Goal: Transaction & Acquisition: Purchase product/service

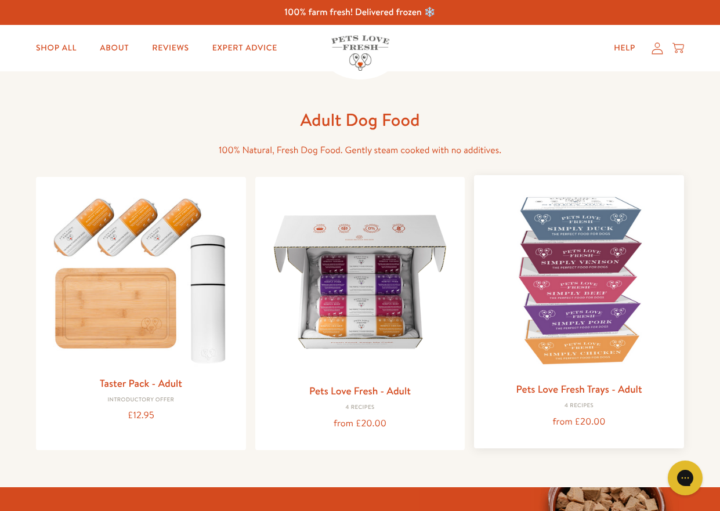
scroll to position [58, 0]
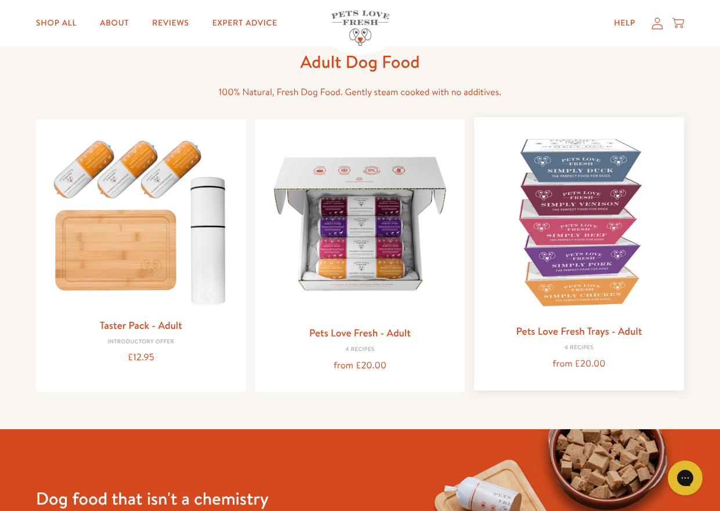
click at [597, 246] on img at bounding box center [580, 223] width 192 height 192
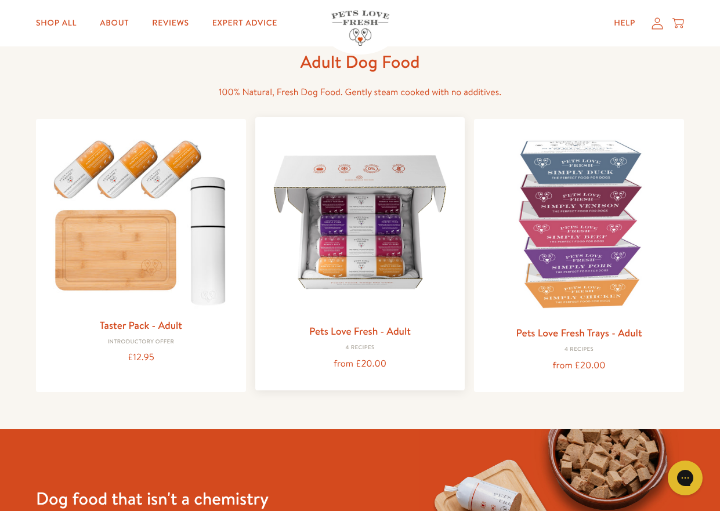
click at [350, 251] on img at bounding box center [361, 223] width 192 height 192
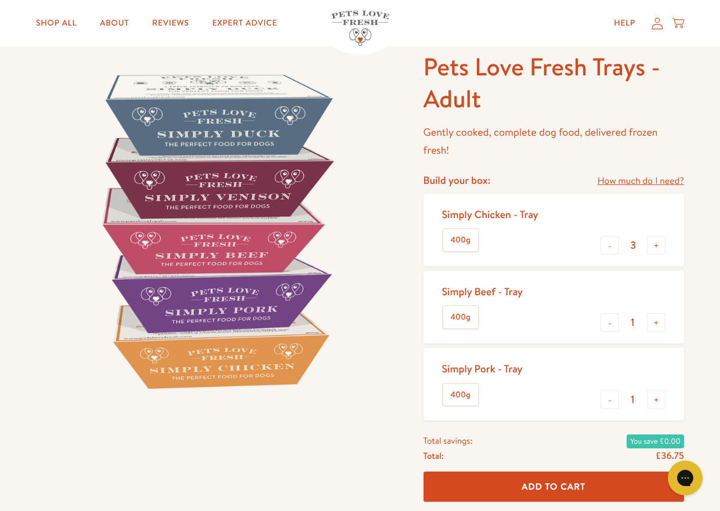
scroll to position [58, 0]
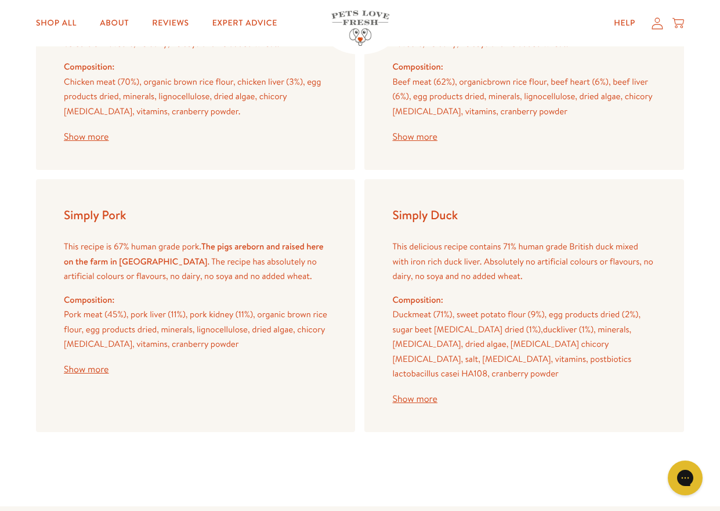
scroll to position [1509, 0]
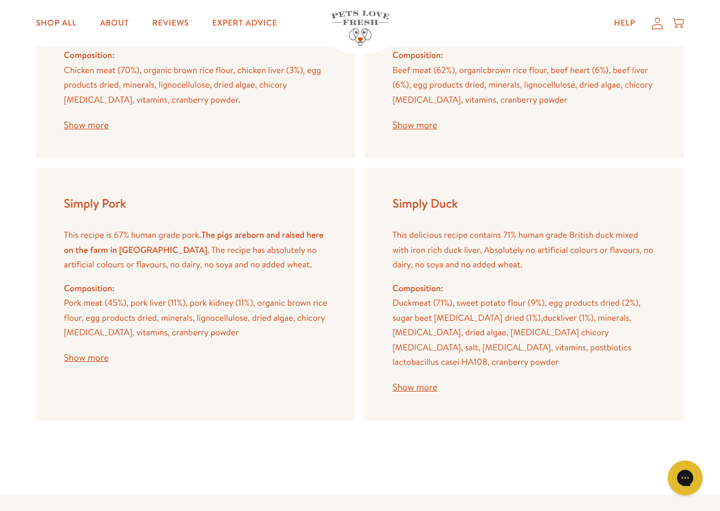
click at [414, 388] on button "Show more" at bounding box center [414, 387] width 45 height 9
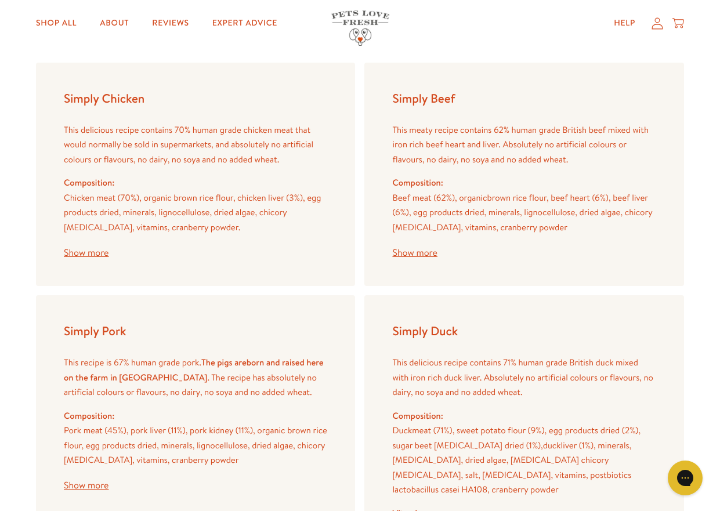
scroll to position [1335, 0]
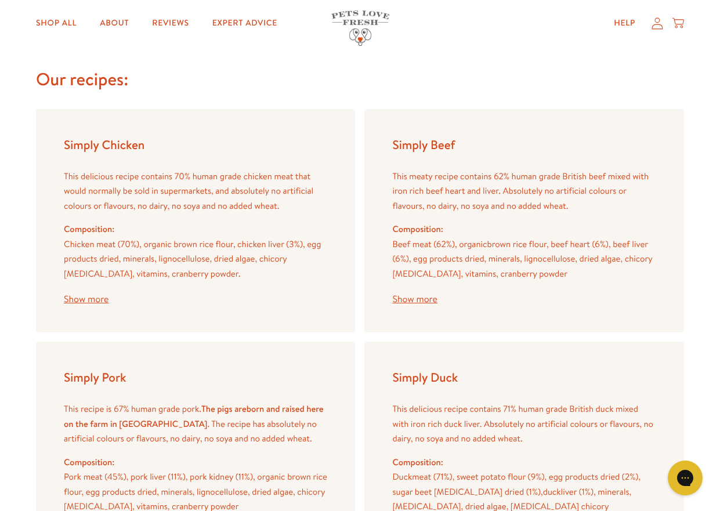
click at [80, 300] on button "Show more" at bounding box center [86, 299] width 45 height 9
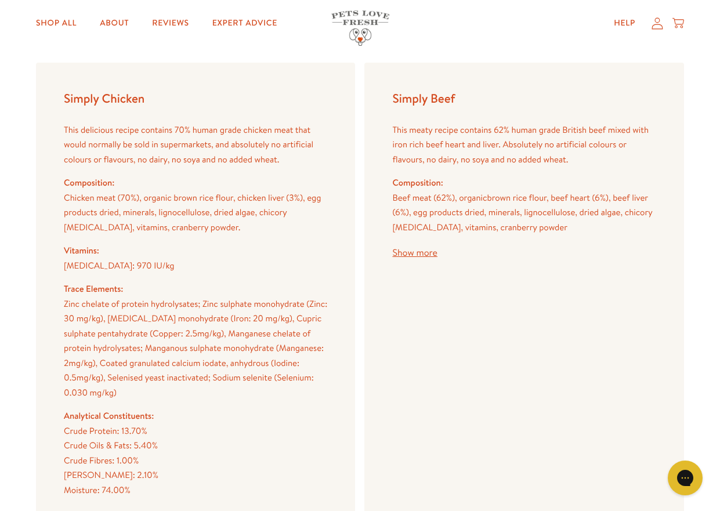
scroll to position [1509, 0]
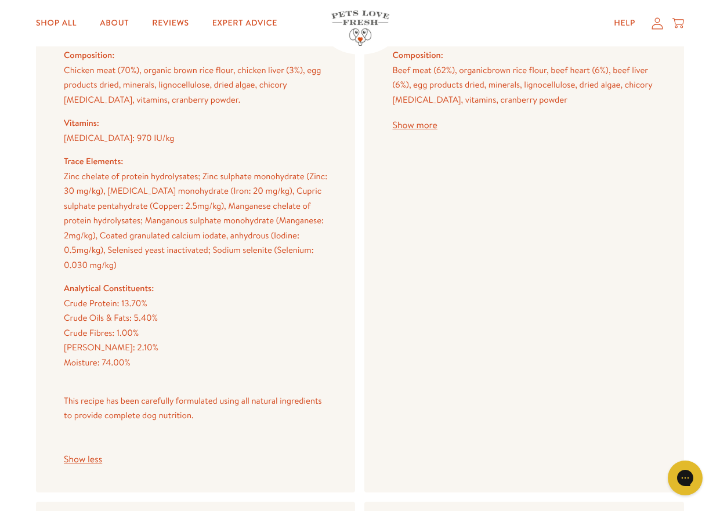
click at [431, 130] on button "Show more" at bounding box center [414, 125] width 45 height 9
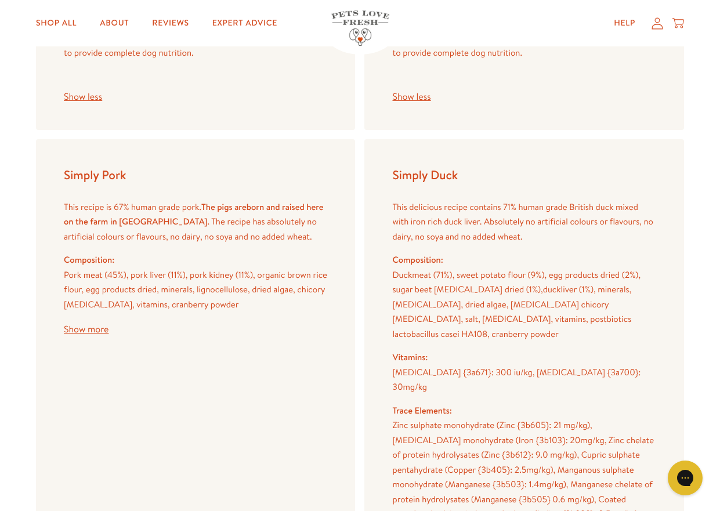
scroll to position [1915, 0]
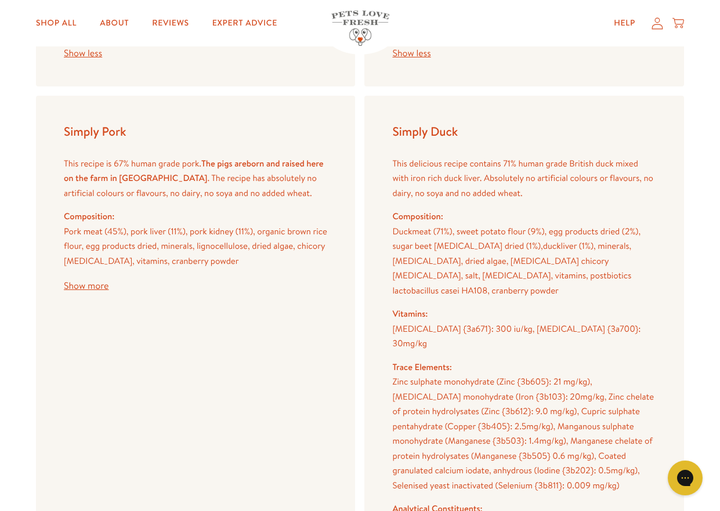
click at [106, 287] on button "Show more" at bounding box center [86, 286] width 45 height 9
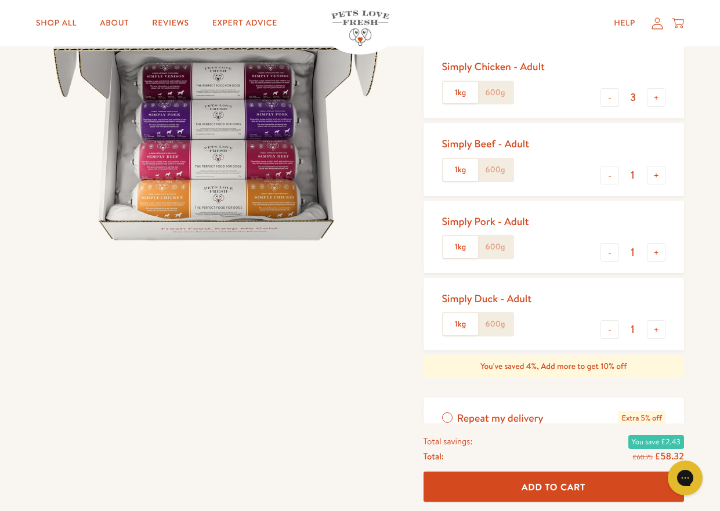
scroll to position [0, 0]
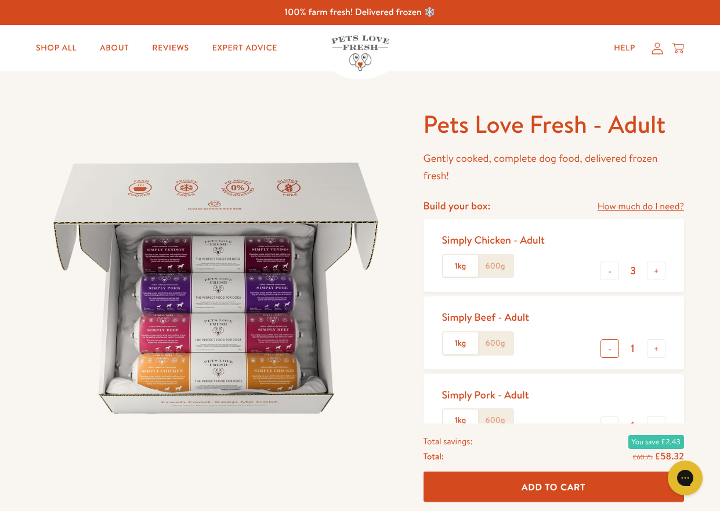
click at [608, 350] on button "-" at bounding box center [610, 349] width 19 height 19
type input "0"
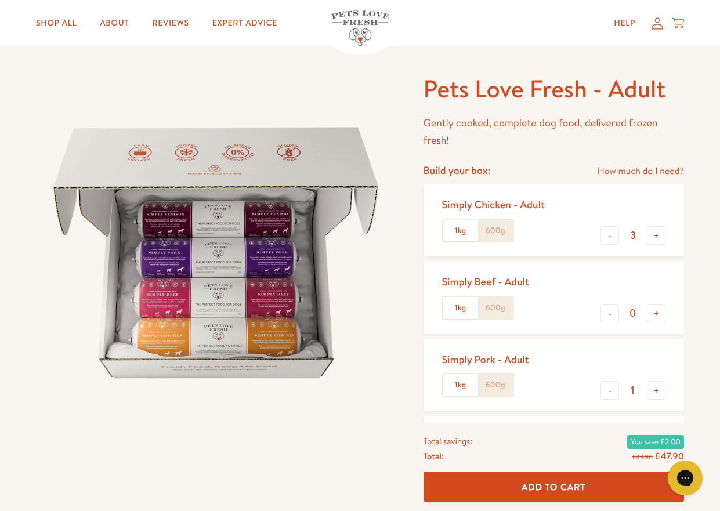
scroll to position [116, 0]
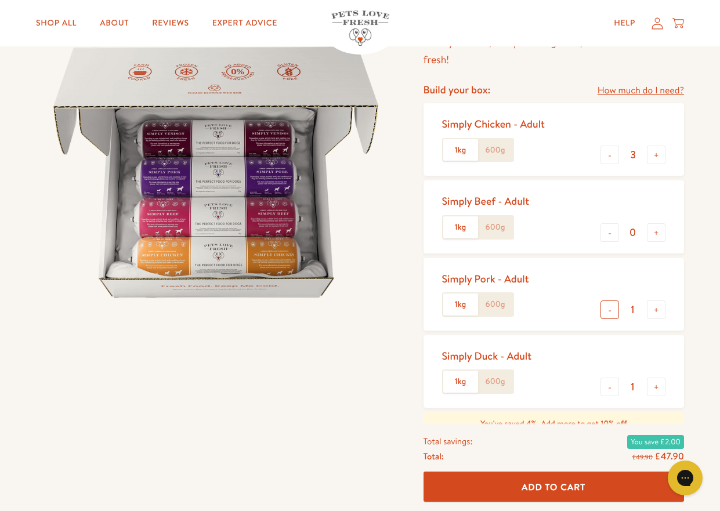
click at [610, 315] on button "-" at bounding box center [610, 310] width 19 height 19
type input "0"
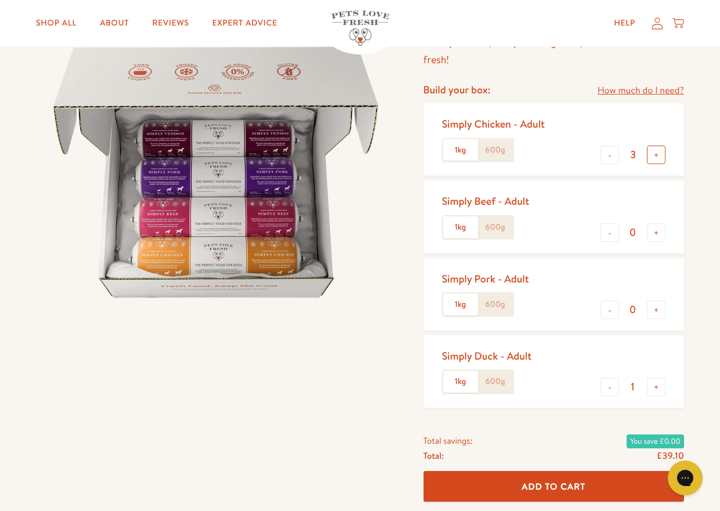
drag, startPoint x: 658, startPoint y: 151, endPoint x: 658, endPoint y: 160, distance: 8.7
click at [658, 153] on button "+" at bounding box center [656, 155] width 19 height 19
type input "4"
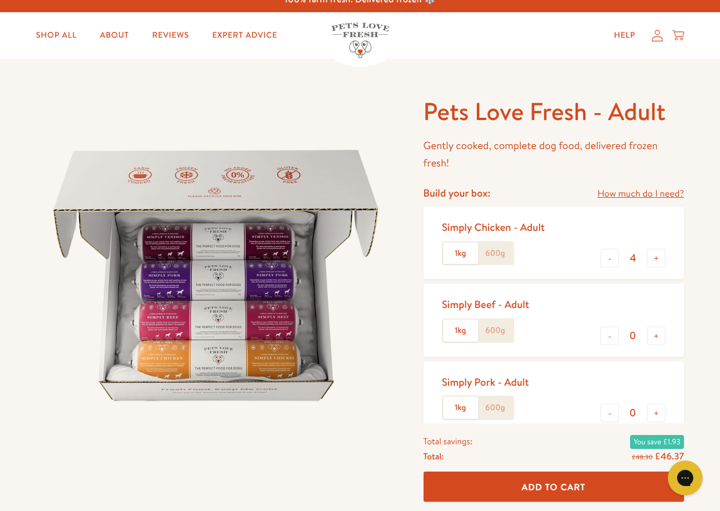
scroll to position [0, 0]
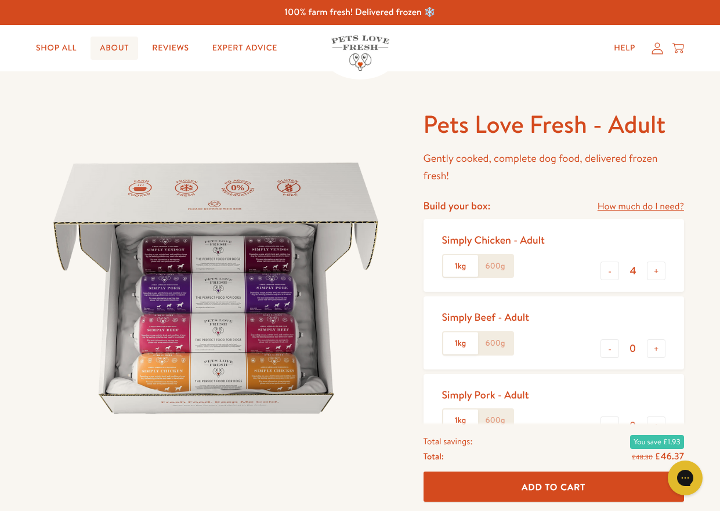
click at [113, 46] on link "About" at bounding box center [115, 48] width 48 height 23
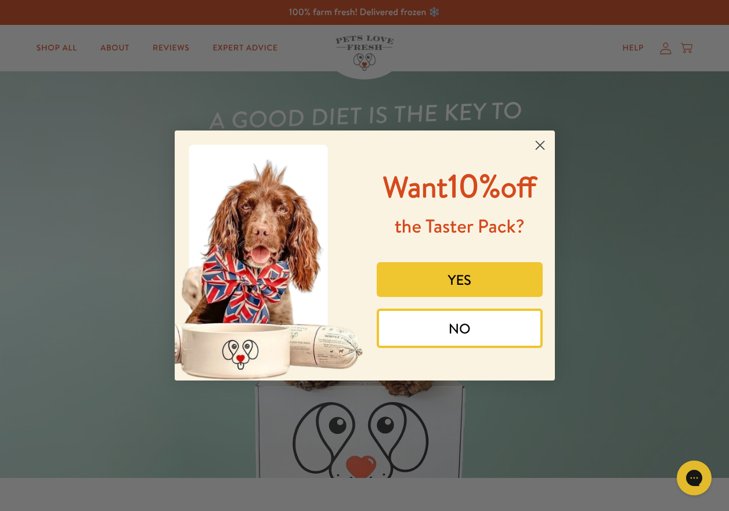
click at [540, 146] on icon "Close dialog" at bounding box center [540, 146] width 8 height 8
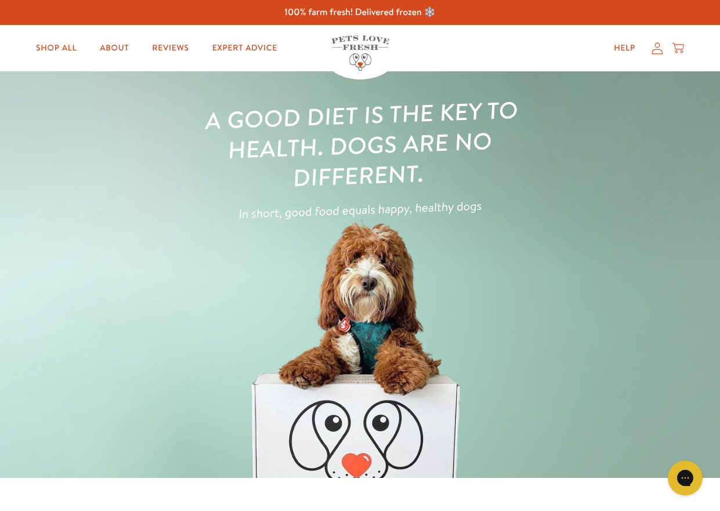
click at [657, 44] on icon at bounding box center [658, 48] width 12 height 12
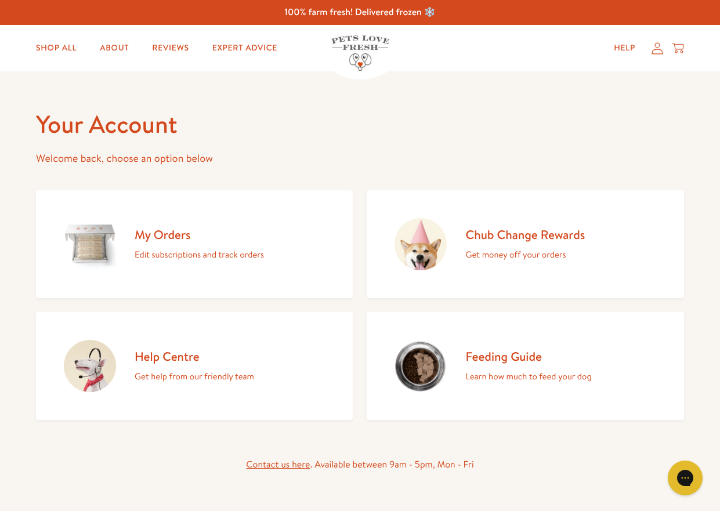
click at [178, 254] on p "Edit subscriptions and track orders" at bounding box center [199, 254] width 129 height 15
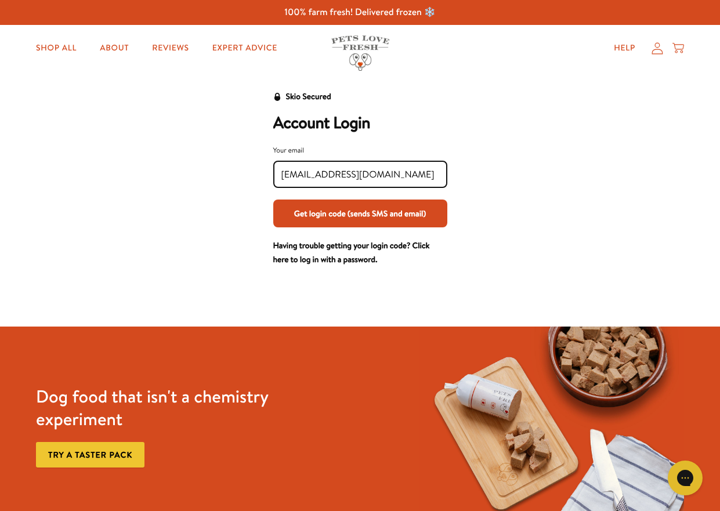
type input "janpethig@outlook.com"
click at [351, 211] on button "Get login code (sends SMS and email)" at bounding box center [360, 214] width 174 height 28
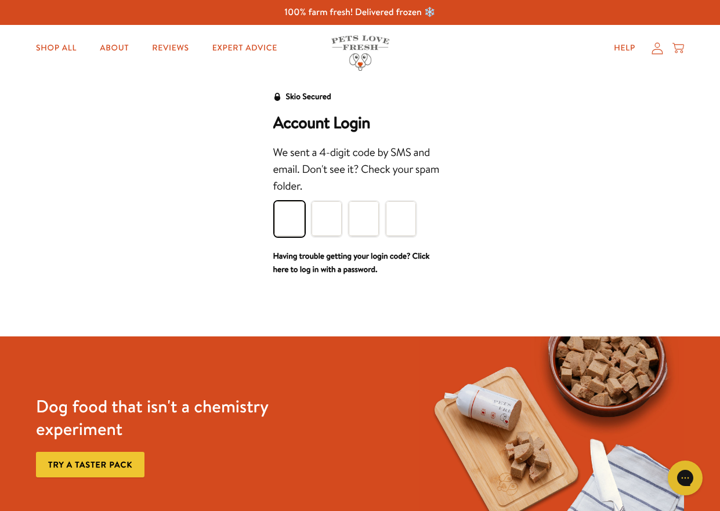
type input "4"
type input "3"
type input "1"
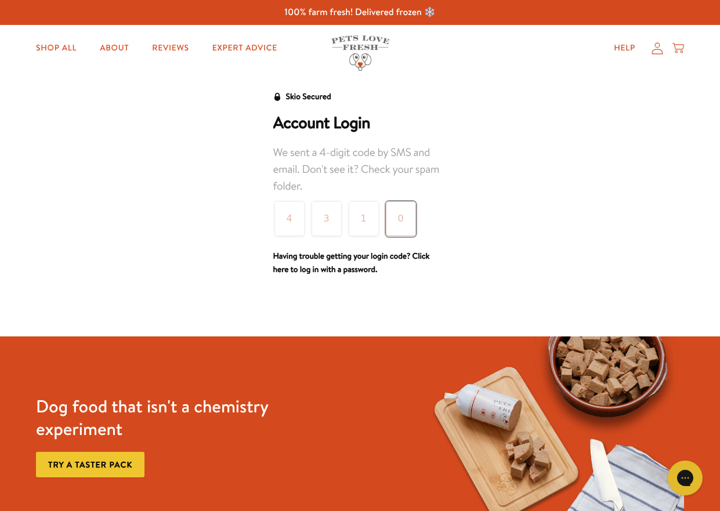
type input "0"
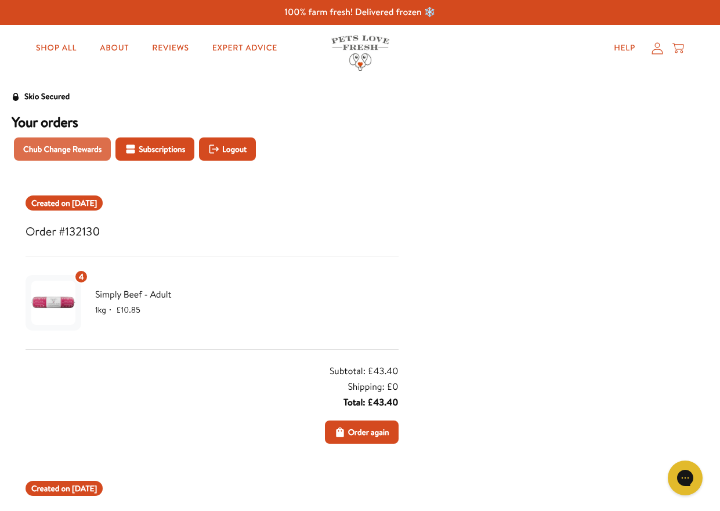
click at [62, 150] on span "Chub Change Rewards" at bounding box center [62, 149] width 78 height 13
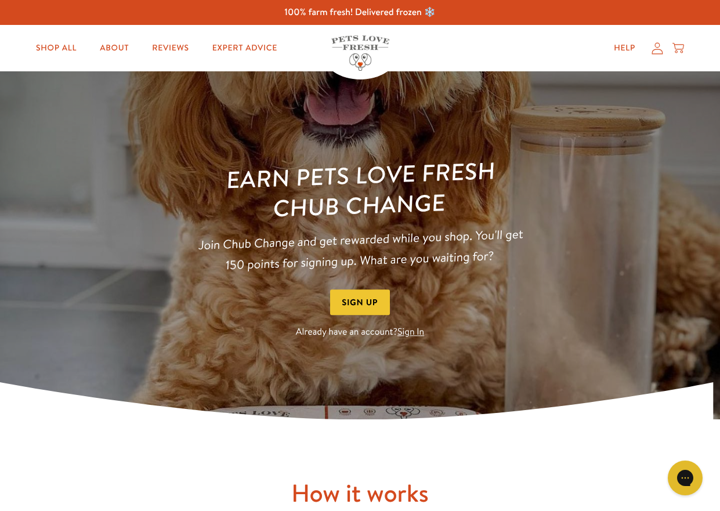
click at [658, 52] on icon at bounding box center [658, 48] width 12 height 12
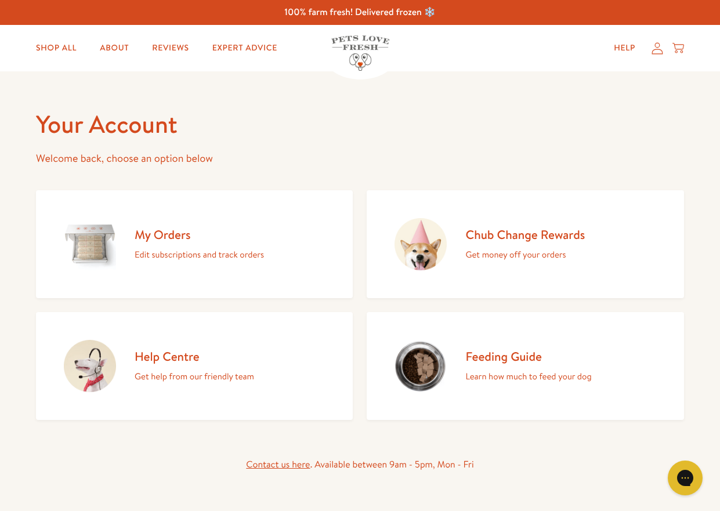
click at [531, 248] on p "Get money off your orders" at bounding box center [526, 254] width 120 height 15
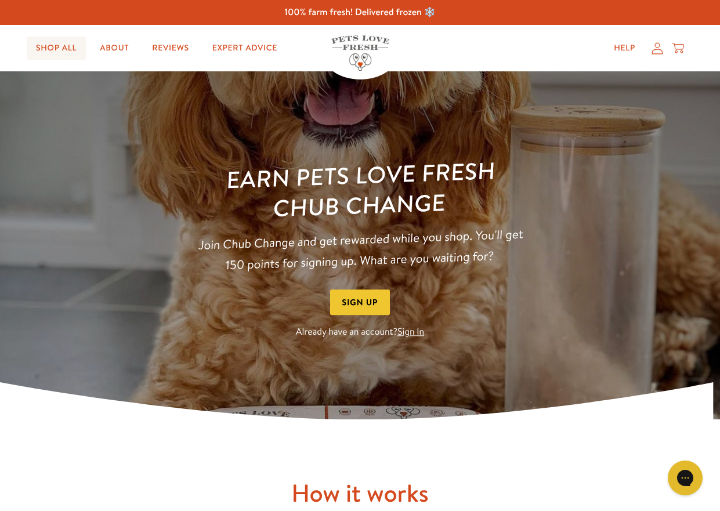
click at [62, 49] on link "Shop All" at bounding box center [56, 48] width 59 height 23
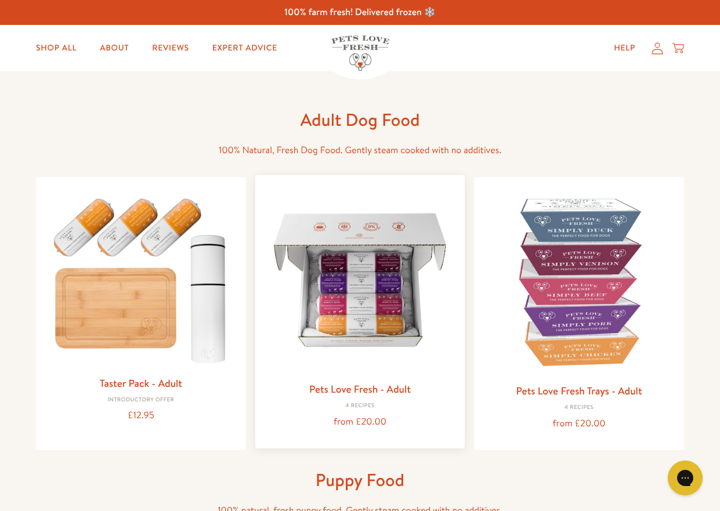
click at [357, 370] on img at bounding box center [361, 281] width 192 height 192
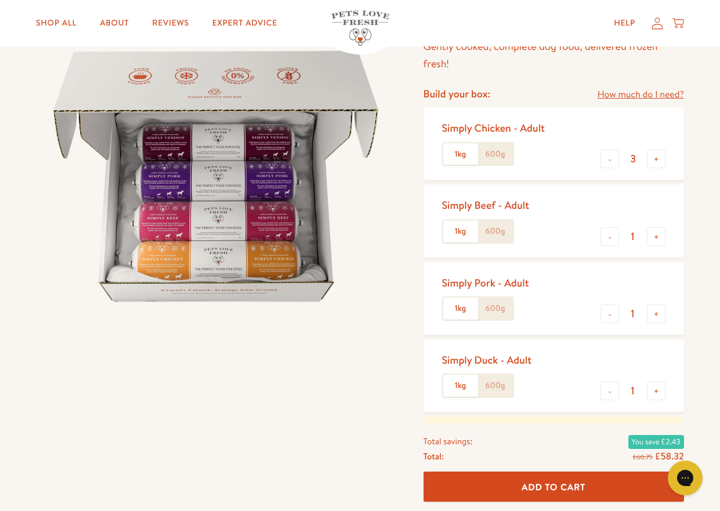
scroll to position [116, 0]
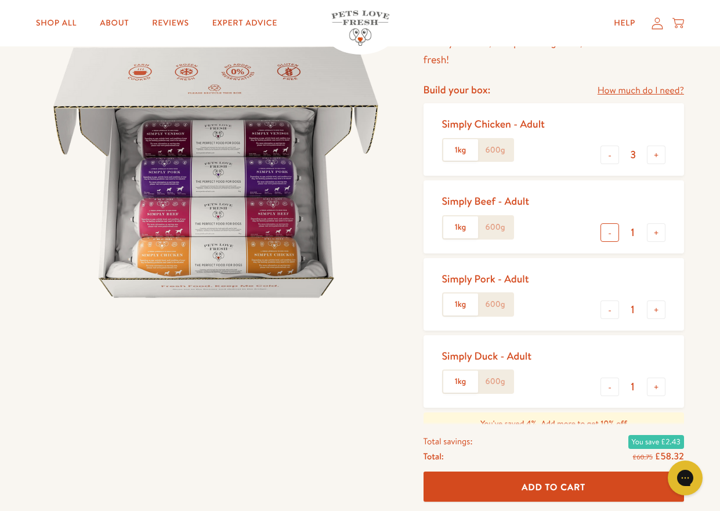
click at [607, 234] on button "-" at bounding box center [610, 232] width 19 height 19
type input "0"
click at [614, 310] on button "-" at bounding box center [610, 310] width 19 height 19
type input "0"
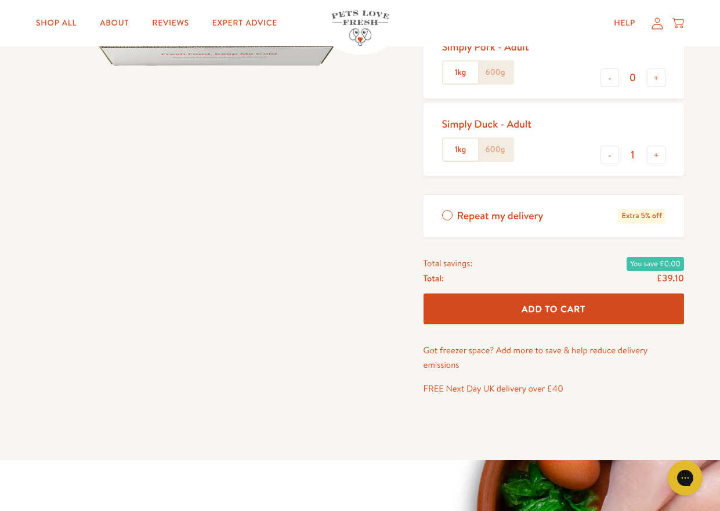
scroll to position [0, 0]
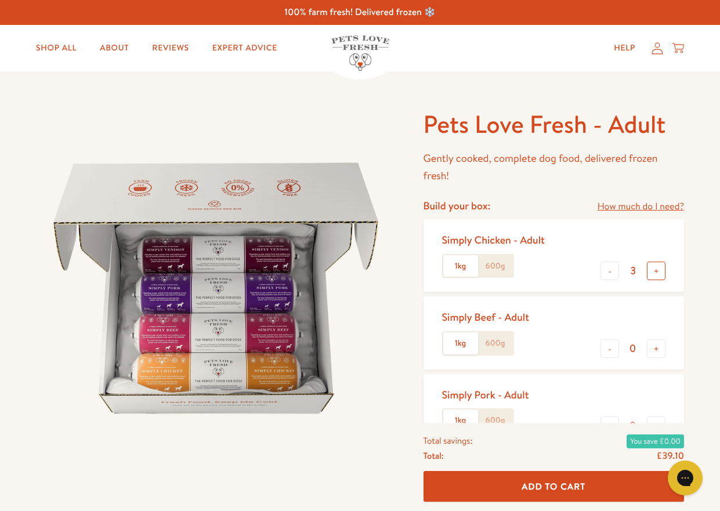
click at [657, 273] on button "+" at bounding box center [656, 271] width 19 height 19
type input "4"
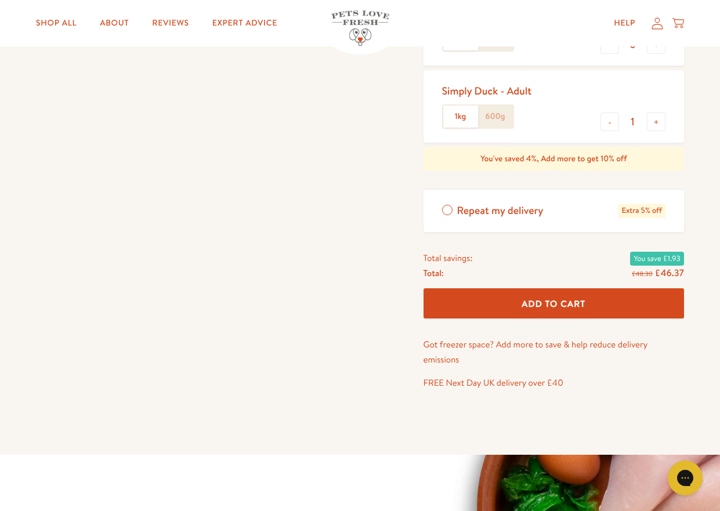
scroll to position [522, 0]
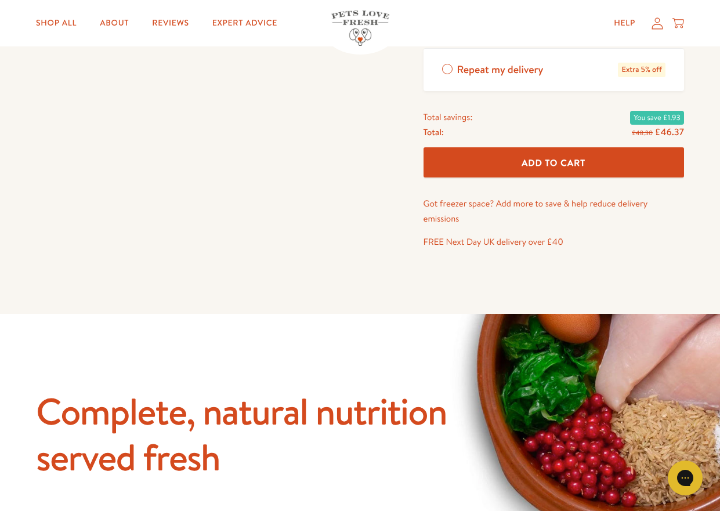
click at [556, 167] on span "Add To Cart" at bounding box center [554, 163] width 64 height 12
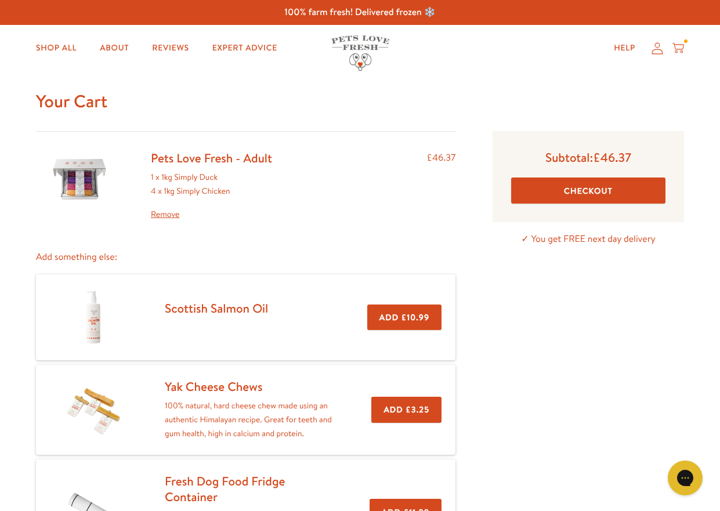
click at [575, 194] on button "Checkout" at bounding box center [588, 191] width 154 height 26
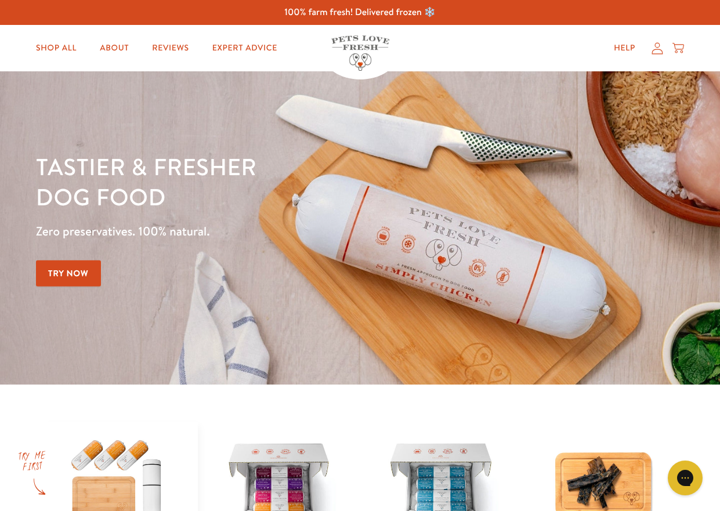
click at [656, 48] on icon at bounding box center [658, 48] width 12 height 12
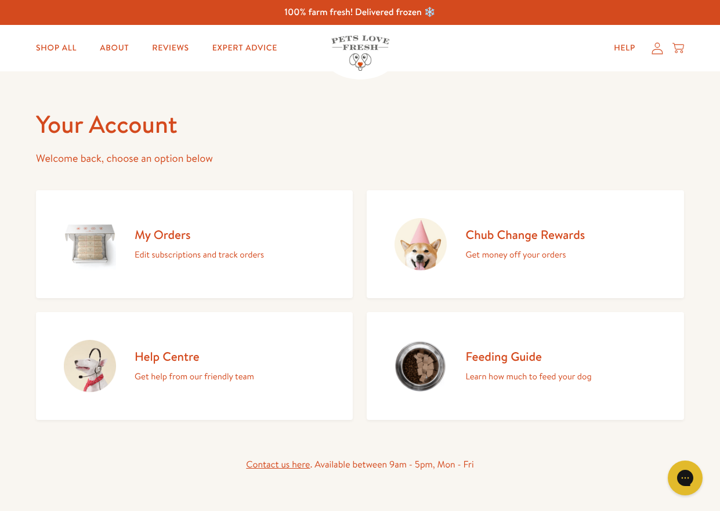
click at [662, 49] on icon at bounding box center [658, 48] width 12 height 12
click at [186, 254] on p "Edit subscriptions and track orders" at bounding box center [199, 254] width 129 height 15
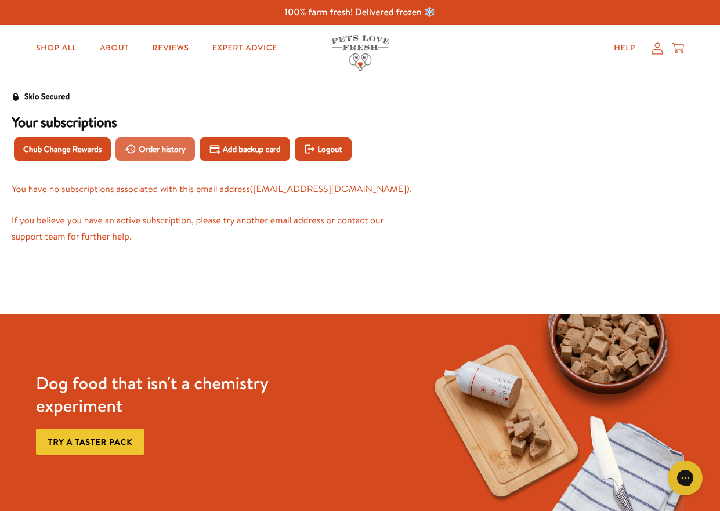
click at [154, 150] on span "Order history" at bounding box center [162, 149] width 47 height 13
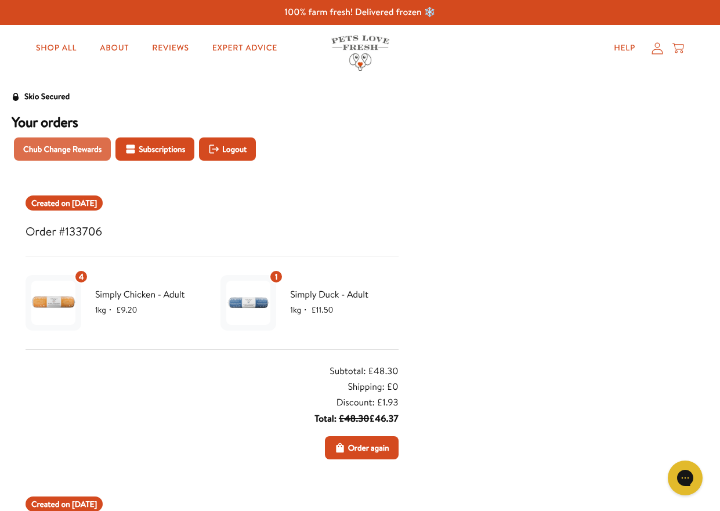
click at [71, 151] on span "Chub Change Rewards" at bounding box center [62, 149] width 78 height 13
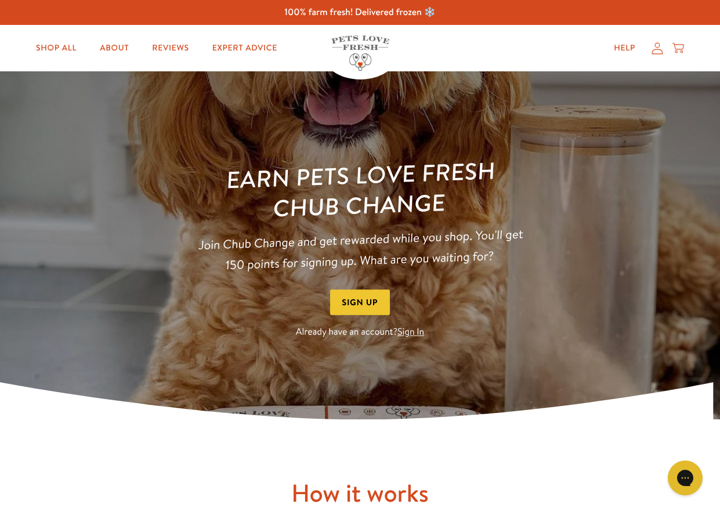
click at [651, 51] on div "Help My account Cart" at bounding box center [646, 48] width 86 height 23
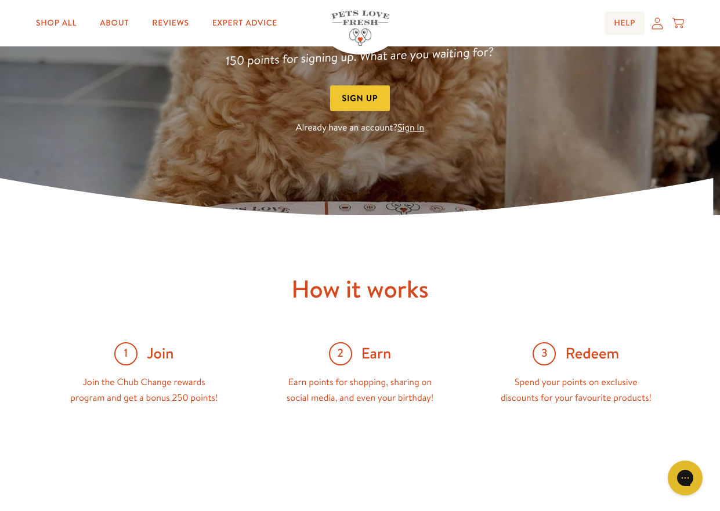
scroll to position [174, 0]
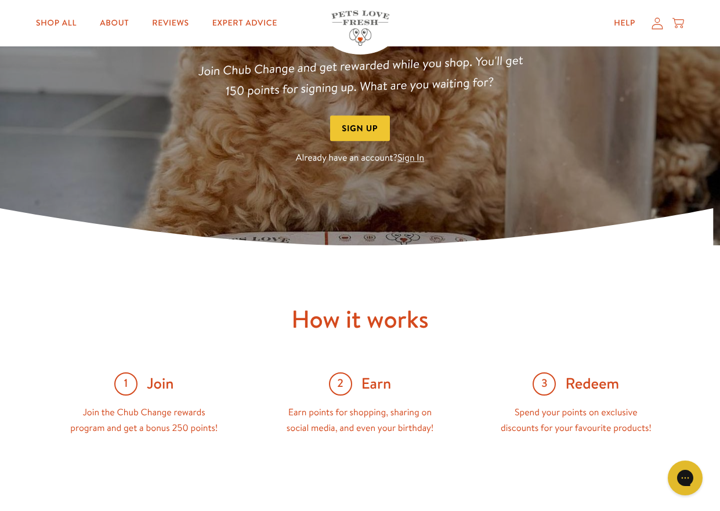
click at [654, 20] on icon at bounding box center [658, 23] width 12 height 12
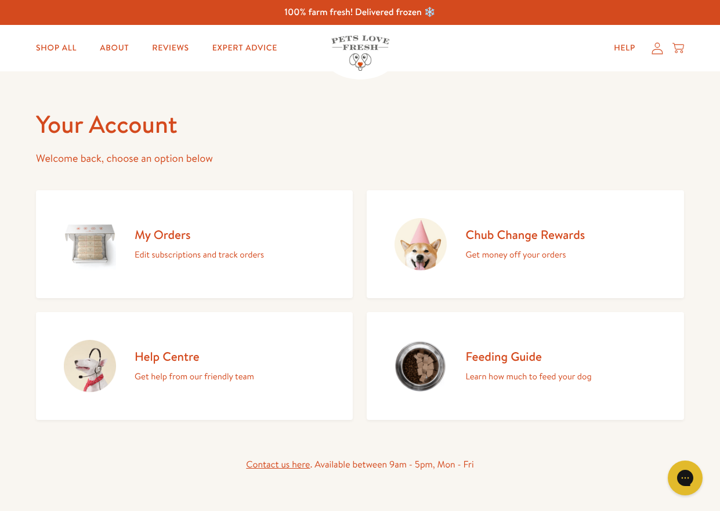
click at [247, 253] on p "Edit subscriptions and track orders" at bounding box center [199, 254] width 129 height 15
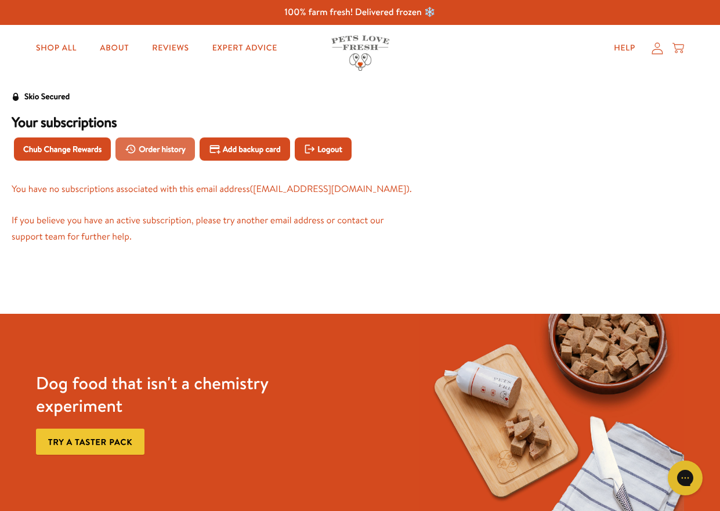
click at [161, 149] on span "Order history" at bounding box center [162, 149] width 47 height 13
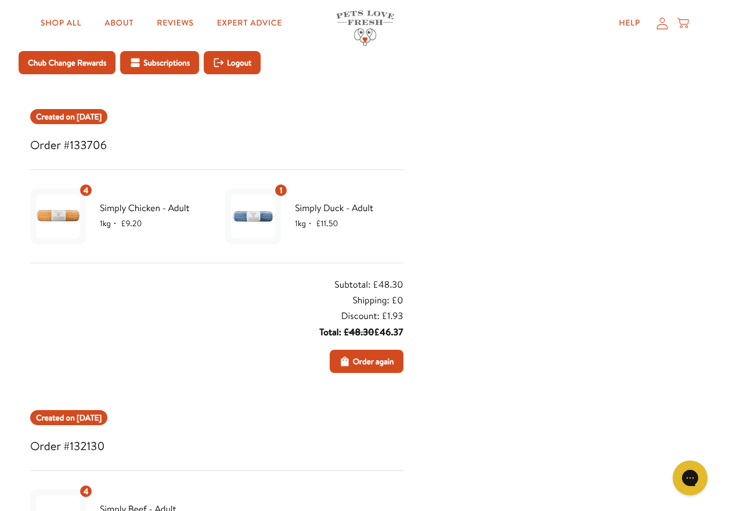
scroll to position [58, 0]
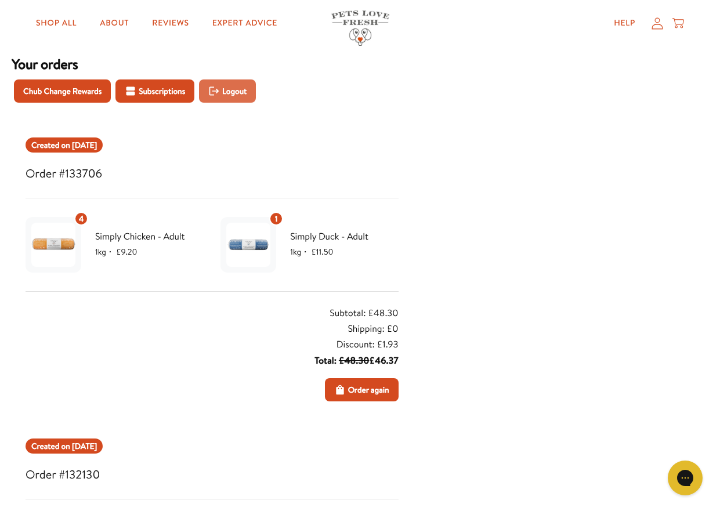
click at [232, 87] on span "Logout" at bounding box center [234, 91] width 24 height 13
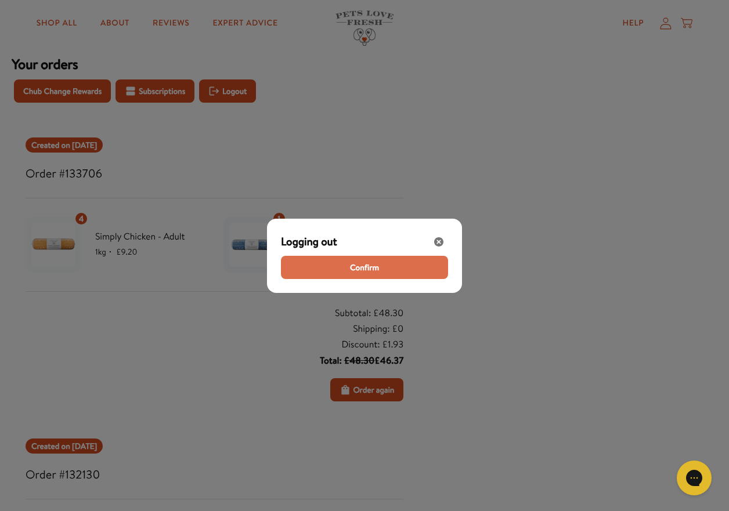
click at [357, 270] on span "Confirm" at bounding box center [364, 267] width 29 height 13
